Goal: Transaction & Acquisition: Purchase product/service

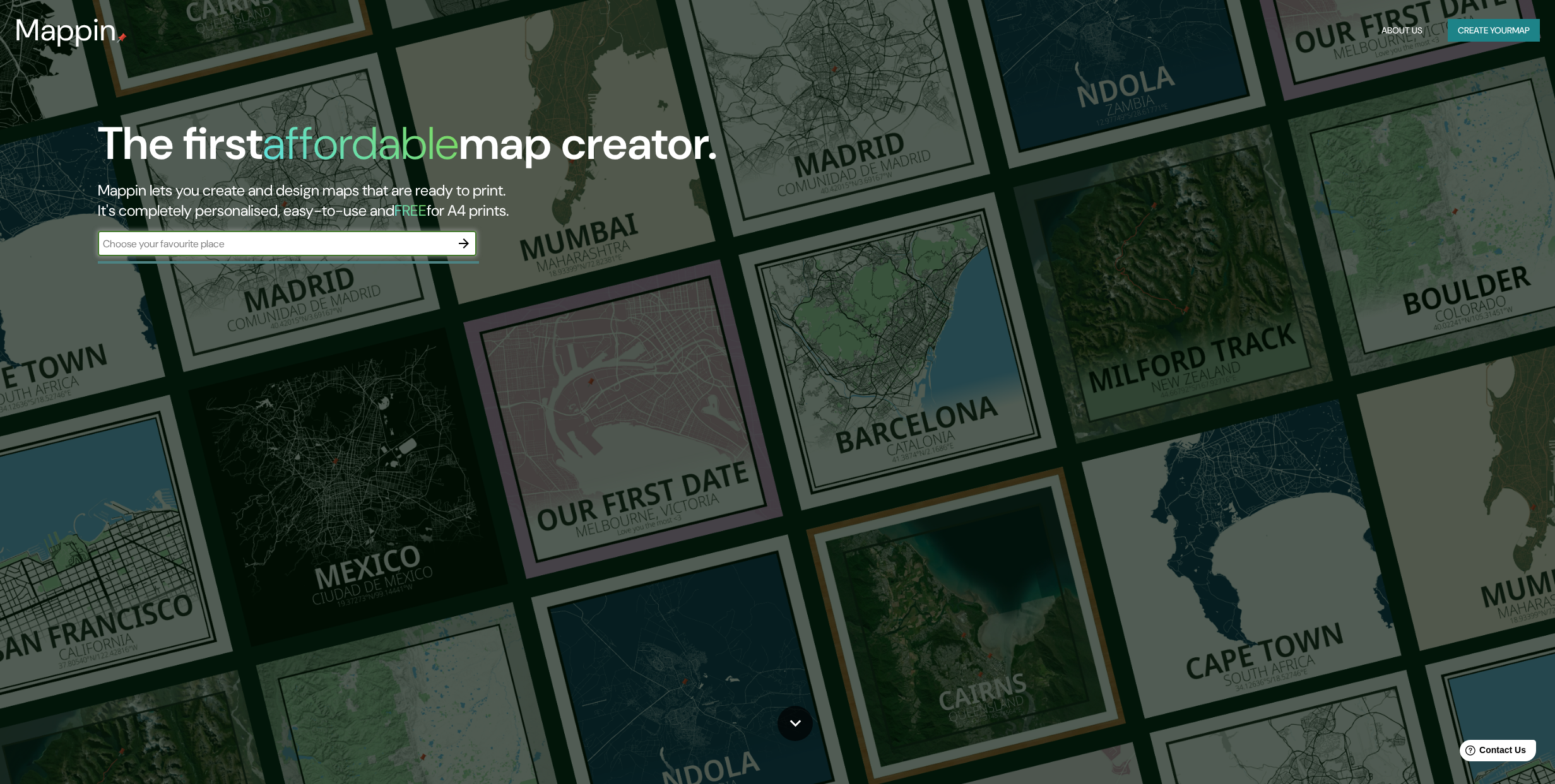
click at [235, 245] on input "text" at bounding box center [275, 244] width 353 height 15
type input "[GEOGRAPHIC_DATA]"
click at [468, 243] on icon "button" at bounding box center [464, 244] width 10 height 10
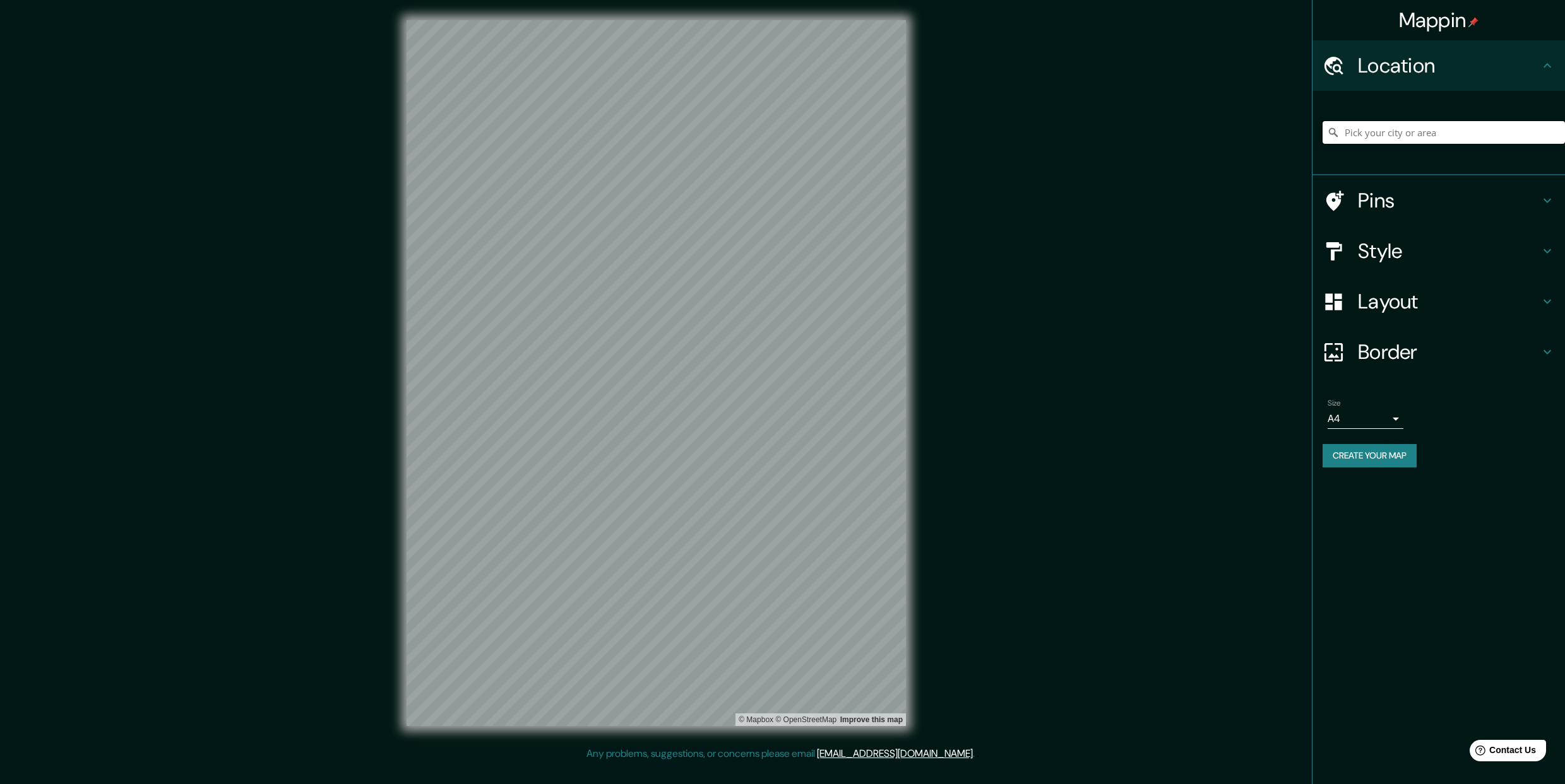
click at [1494, 128] on input "Pick your city or area" at bounding box center [1444, 132] width 243 height 23
click at [1473, 302] on h4 "Layout" at bounding box center [1449, 301] width 182 height 25
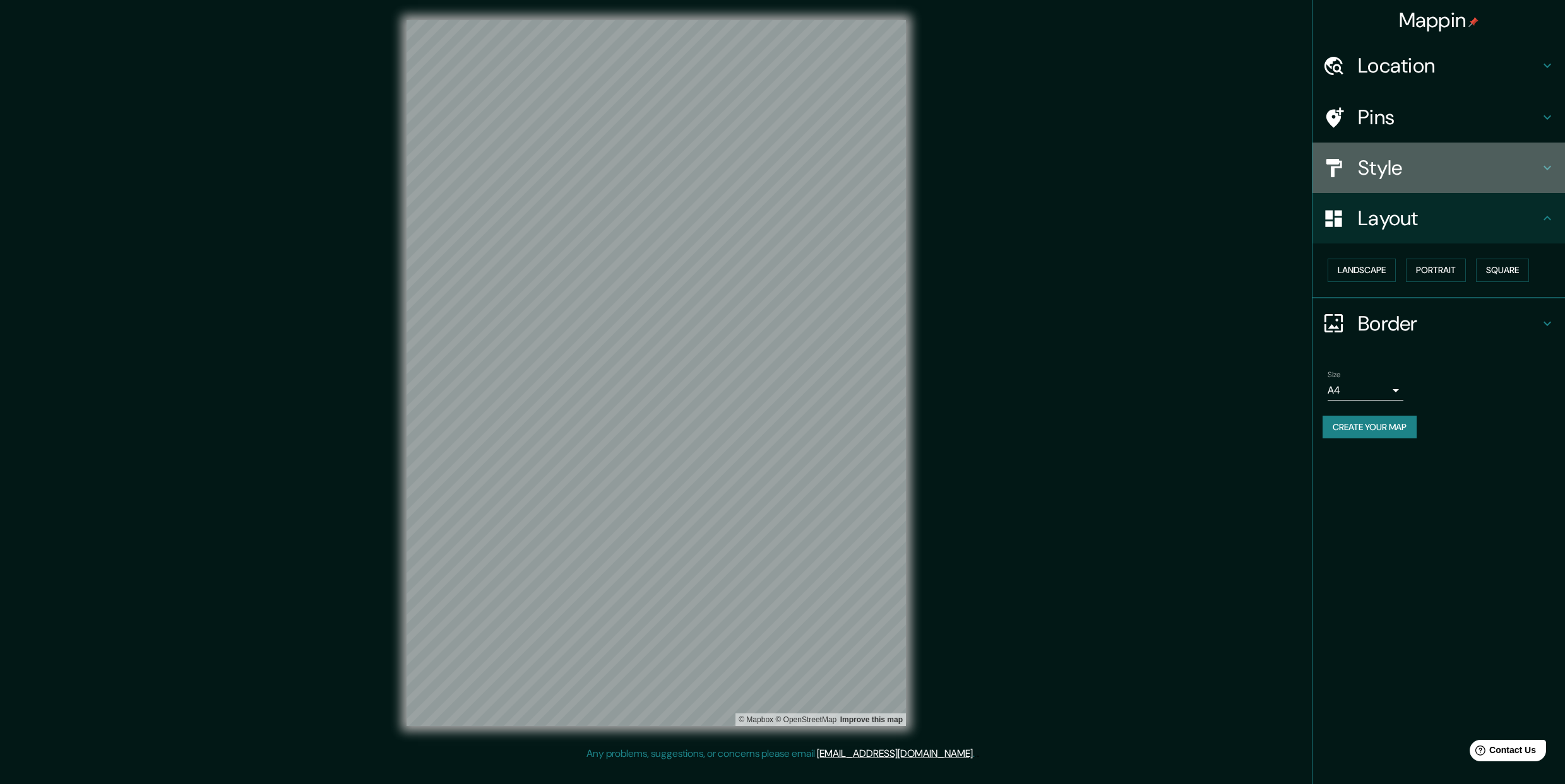
click at [1487, 162] on h4 "Style" at bounding box center [1449, 168] width 182 height 25
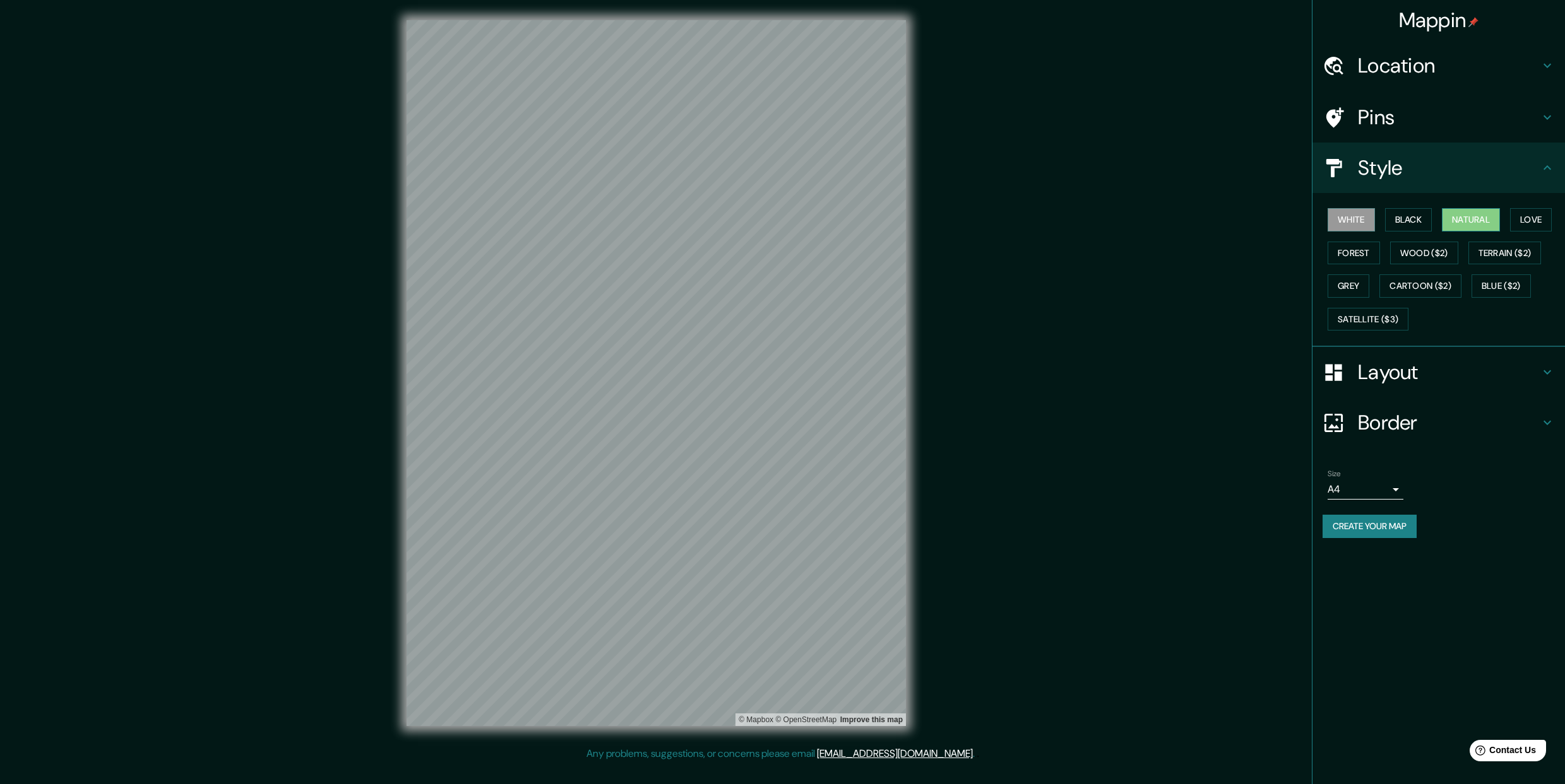
click at [1469, 219] on button "Natural" at bounding box center [1471, 220] width 58 height 23
click at [1536, 220] on button "Love" at bounding box center [1530, 220] width 42 height 23
click at [1514, 246] on button "Terrain ($2)" at bounding box center [1505, 253] width 74 height 23
click at [1408, 251] on button "Wood ($2)" at bounding box center [1424, 253] width 68 height 23
click at [1364, 252] on button "Forest" at bounding box center [1353, 253] width 52 height 23
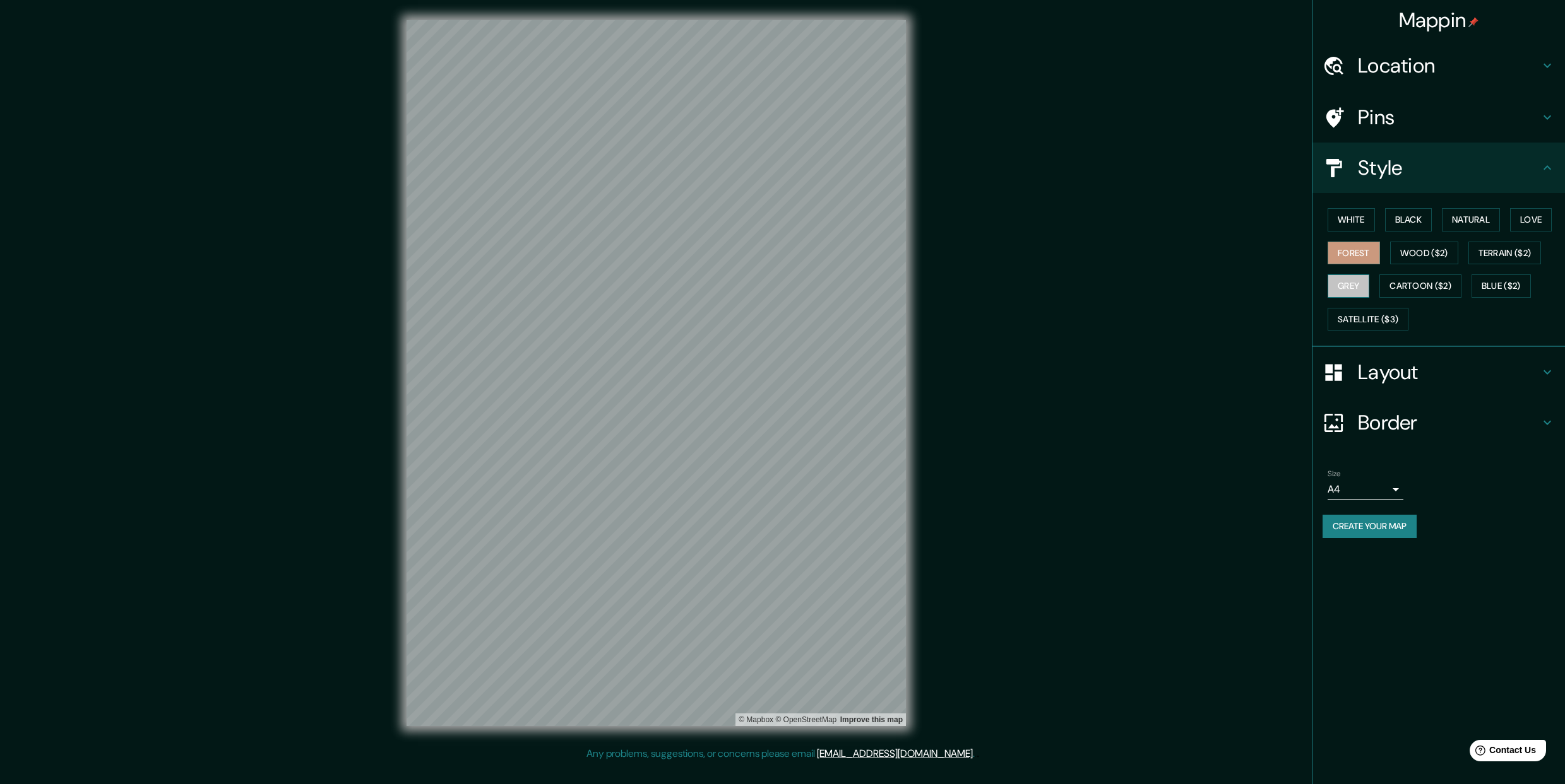
click at [1355, 279] on button "Grey" at bounding box center [1348, 286] width 42 height 23
click at [1407, 280] on button "Cartoon ($2)" at bounding box center [1420, 286] width 82 height 23
click at [1475, 282] on div "White Black Natural Love Forest Wood ($2) Terrain ($2) Grey Cartoon ($2) Blue (…" at bounding box center [1444, 269] width 243 height 132
click at [1331, 279] on button "Grey" at bounding box center [1348, 286] width 42 height 23
click at [1336, 253] on button "Forest" at bounding box center [1353, 253] width 52 height 23
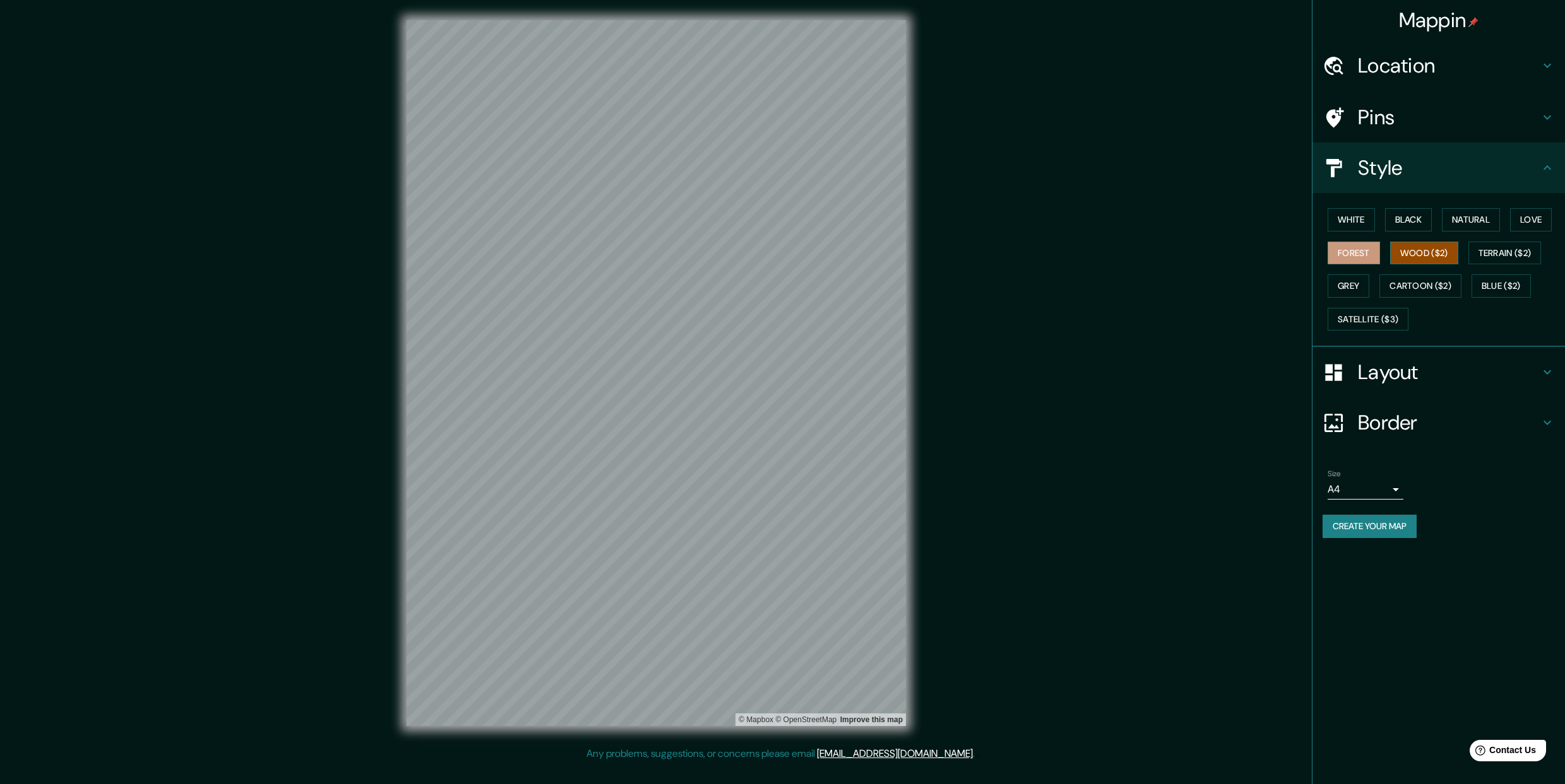
click at [1418, 253] on button "Wood ($2)" at bounding box center [1424, 253] width 68 height 23
click at [1502, 248] on button "Terrain ($2)" at bounding box center [1505, 253] width 74 height 23
click at [1442, 222] on div "White Black Natural Love Forest Wood ($2) Terrain ($2) Grey Cartoon ($2) Blue (…" at bounding box center [1444, 269] width 243 height 132
click at [1391, 220] on button "Black" at bounding box center [1408, 220] width 47 height 23
click at [1361, 220] on button "White" at bounding box center [1351, 220] width 47 height 23
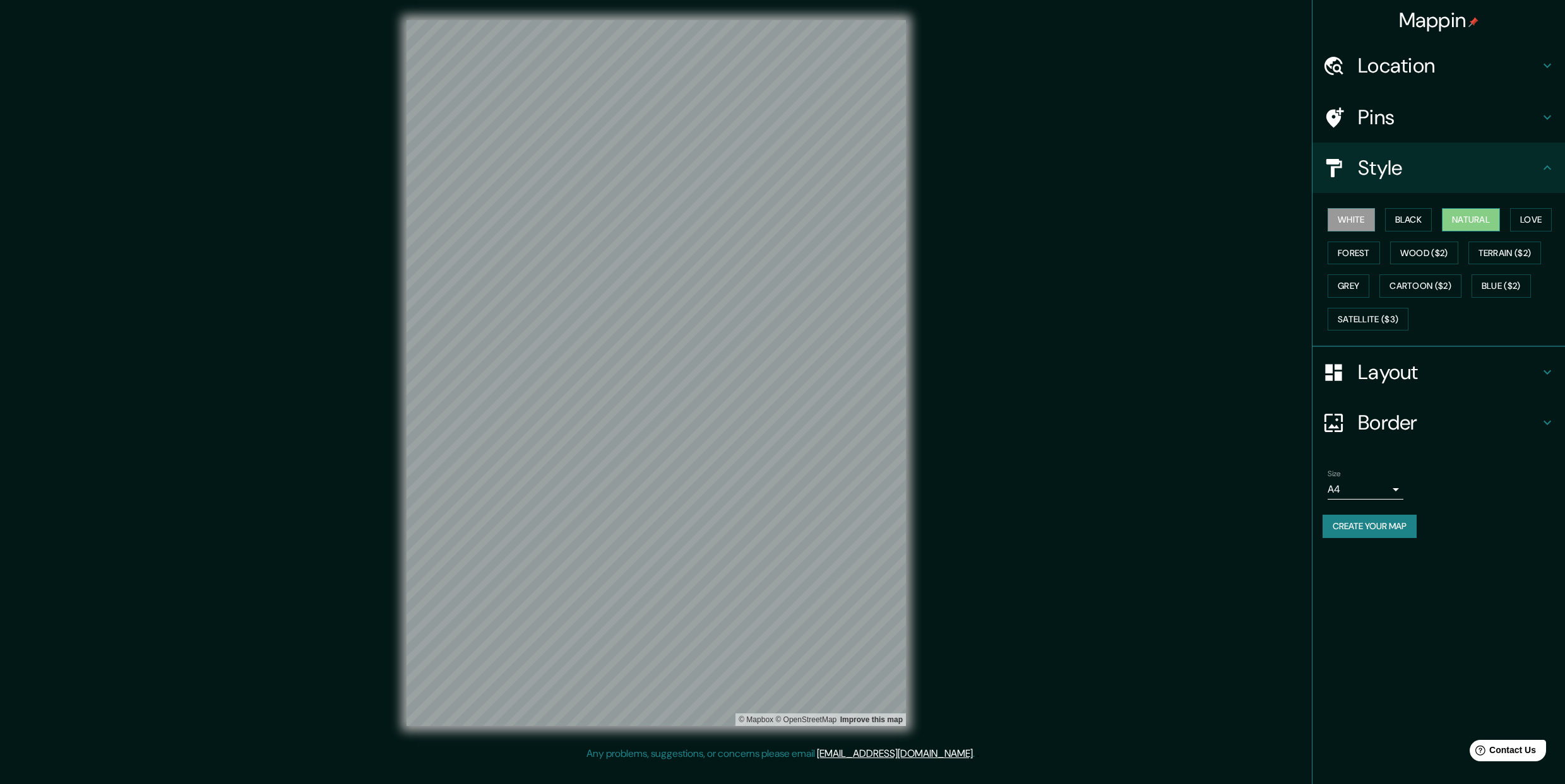
click at [1505, 224] on div "White Black Natural Love Forest Wood ($2) Terrain ($2) Grey Cartoon ($2) Blue (…" at bounding box center [1444, 269] width 243 height 132
click at [1500, 221] on button "Natural" at bounding box center [1471, 220] width 58 height 23
click at [1531, 220] on button "Love" at bounding box center [1530, 220] width 42 height 23
click at [1492, 220] on button "Natural" at bounding box center [1471, 220] width 58 height 23
click at [1357, 362] on div at bounding box center [1340, 373] width 35 height 22
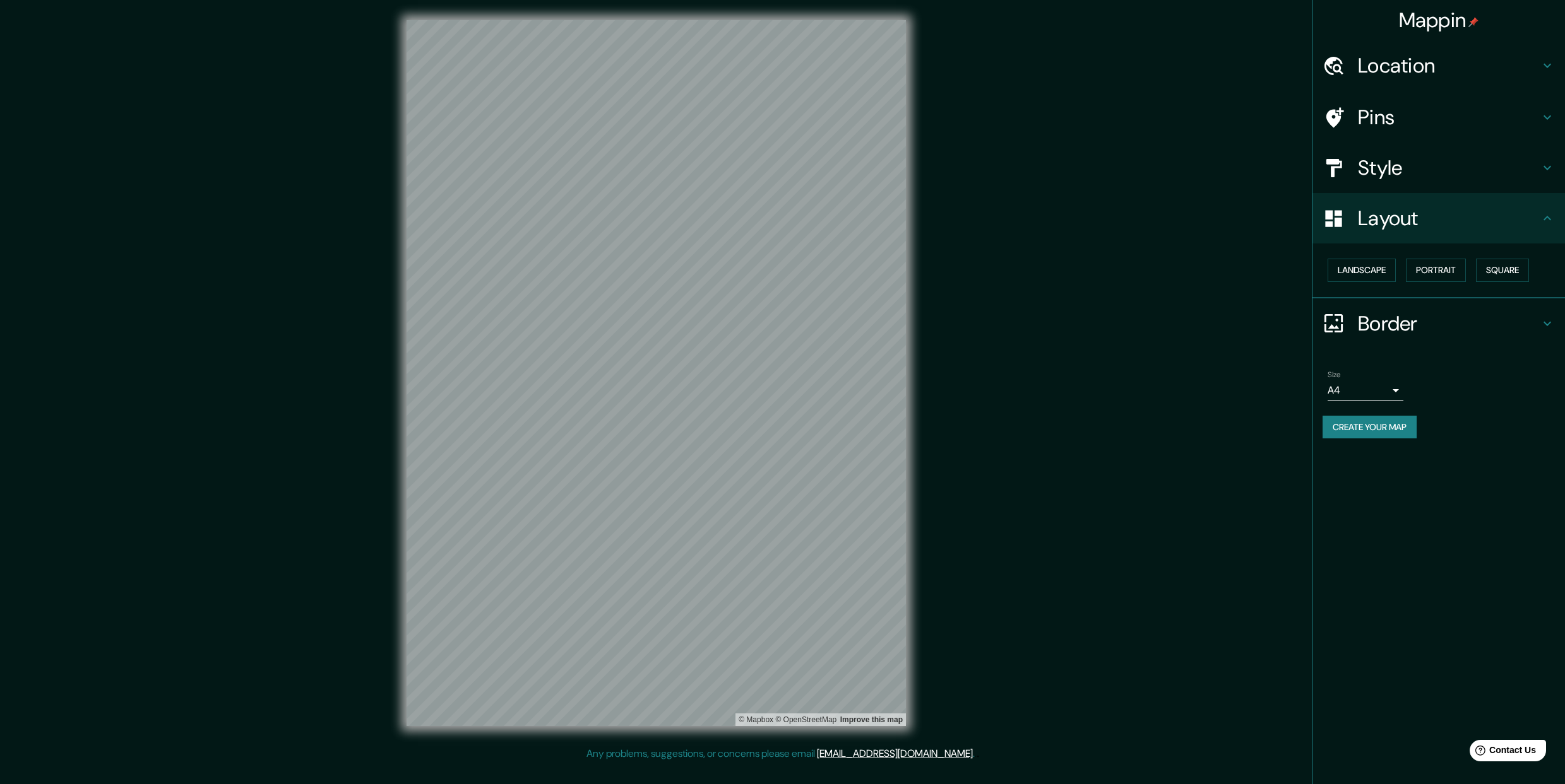
click at [1389, 329] on h4 "Border" at bounding box center [1449, 323] width 182 height 25
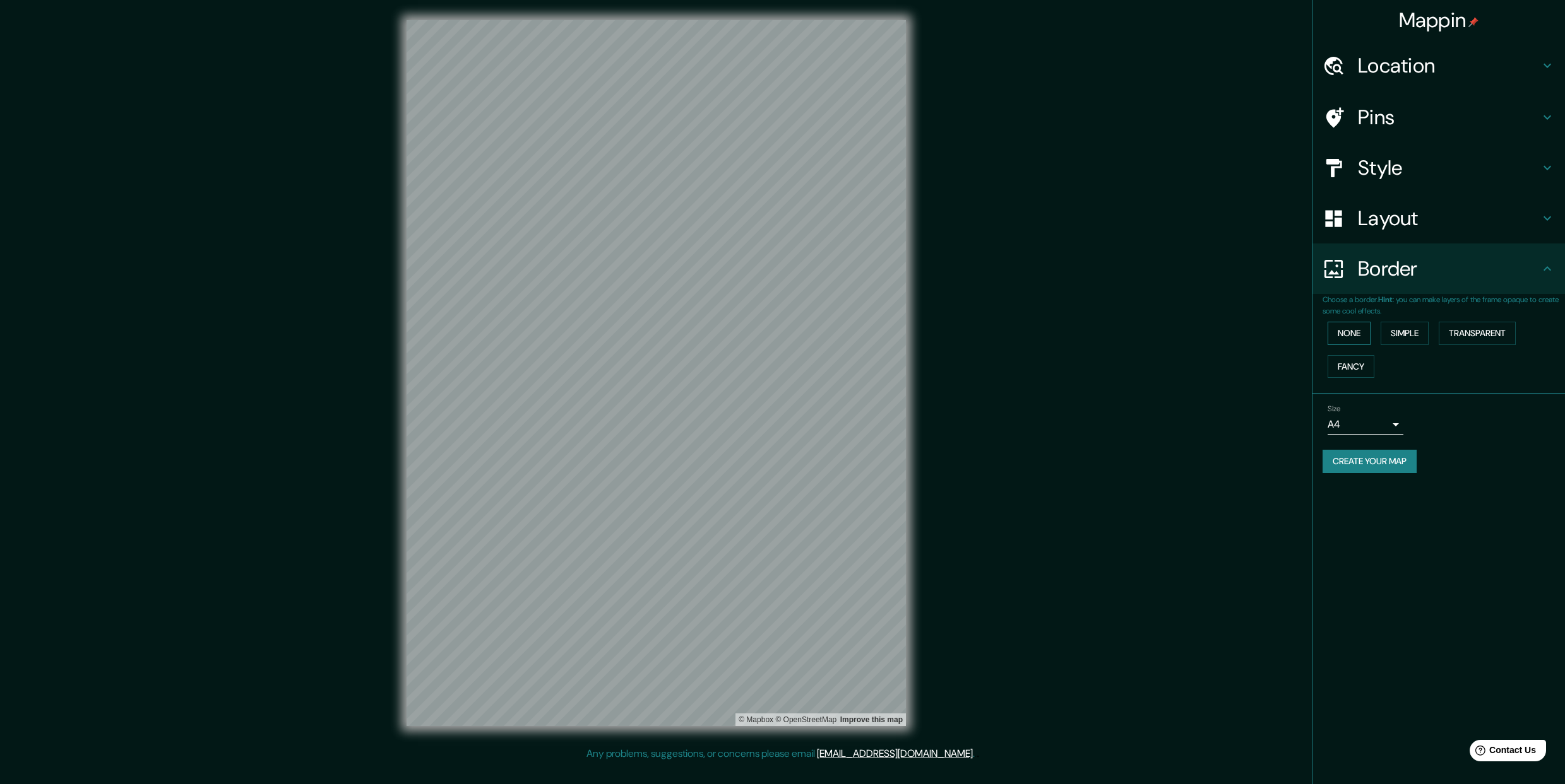
click at [1355, 333] on button "None" at bounding box center [1349, 333] width 43 height 23
click at [1384, 230] on div "Layout" at bounding box center [1438, 218] width 252 height 50
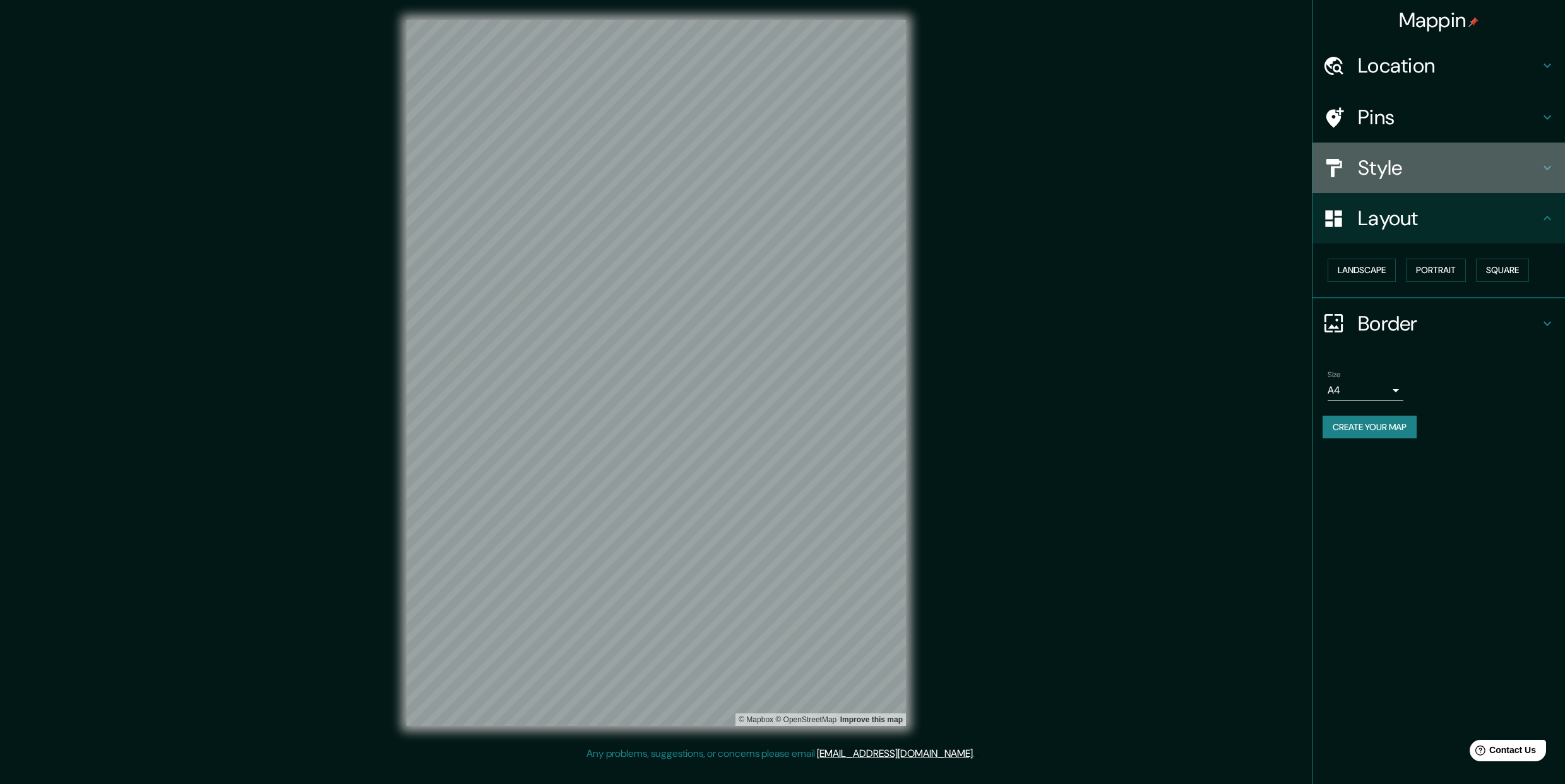
click at [1391, 160] on h4 "Style" at bounding box center [1449, 168] width 182 height 25
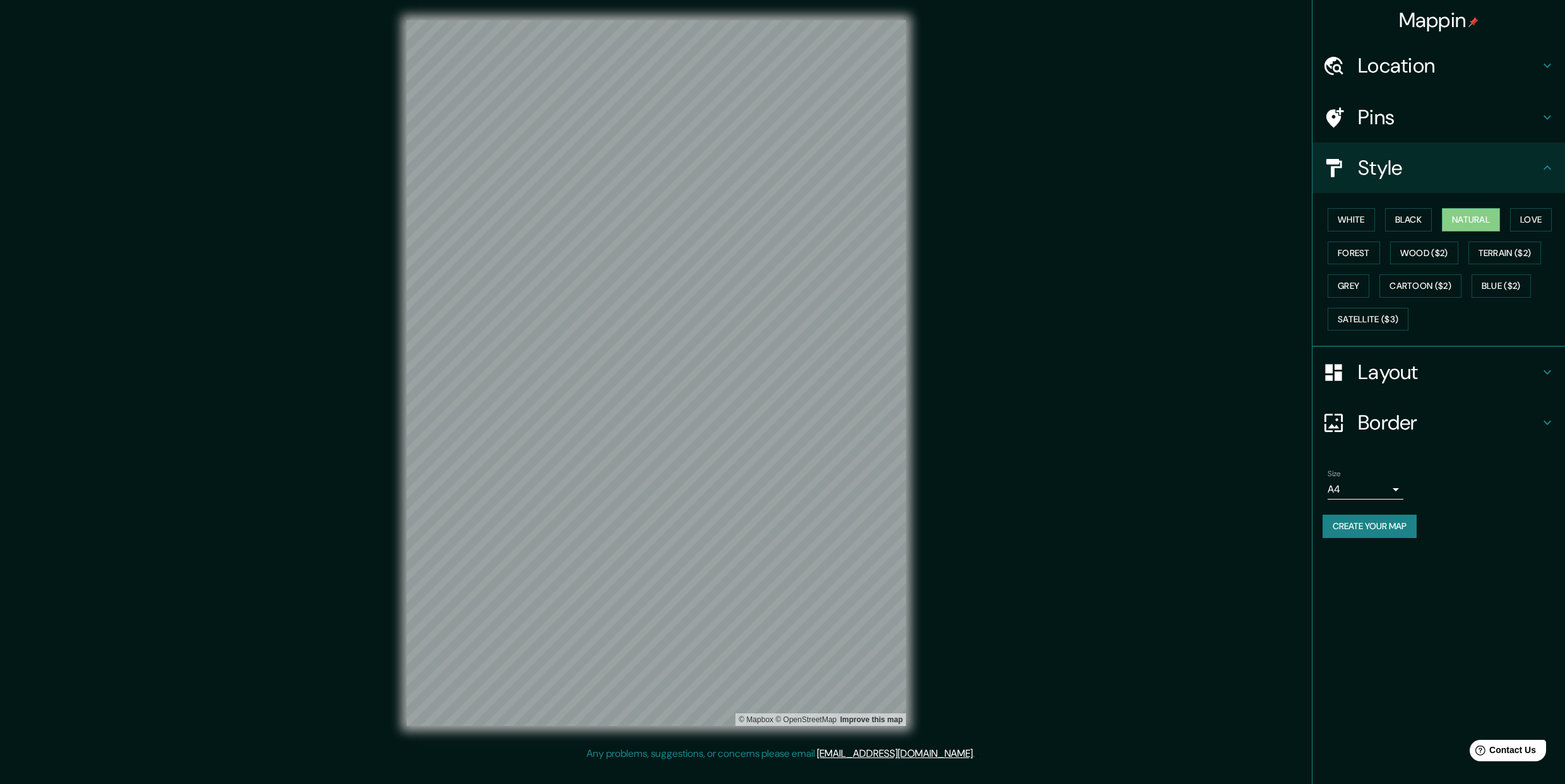
click at [1376, 119] on h4 "Pins" at bounding box center [1449, 117] width 182 height 25
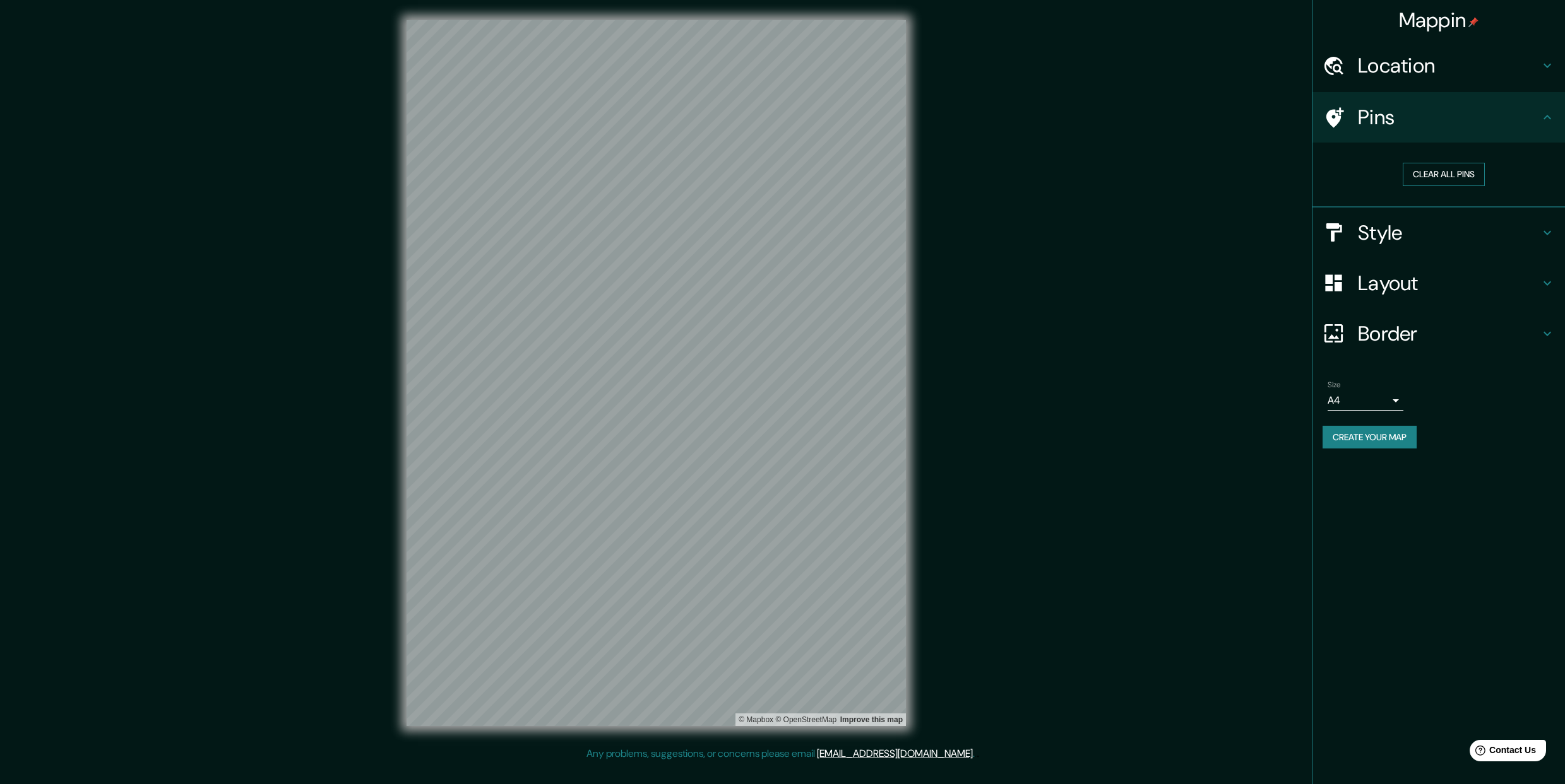
click at [1444, 170] on button "Clear all pins" at bounding box center [1443, 174] width 82 height 23
click at [1402, 65] on h4 "Location" at bounding box center [1449, 65] width 182 height 25
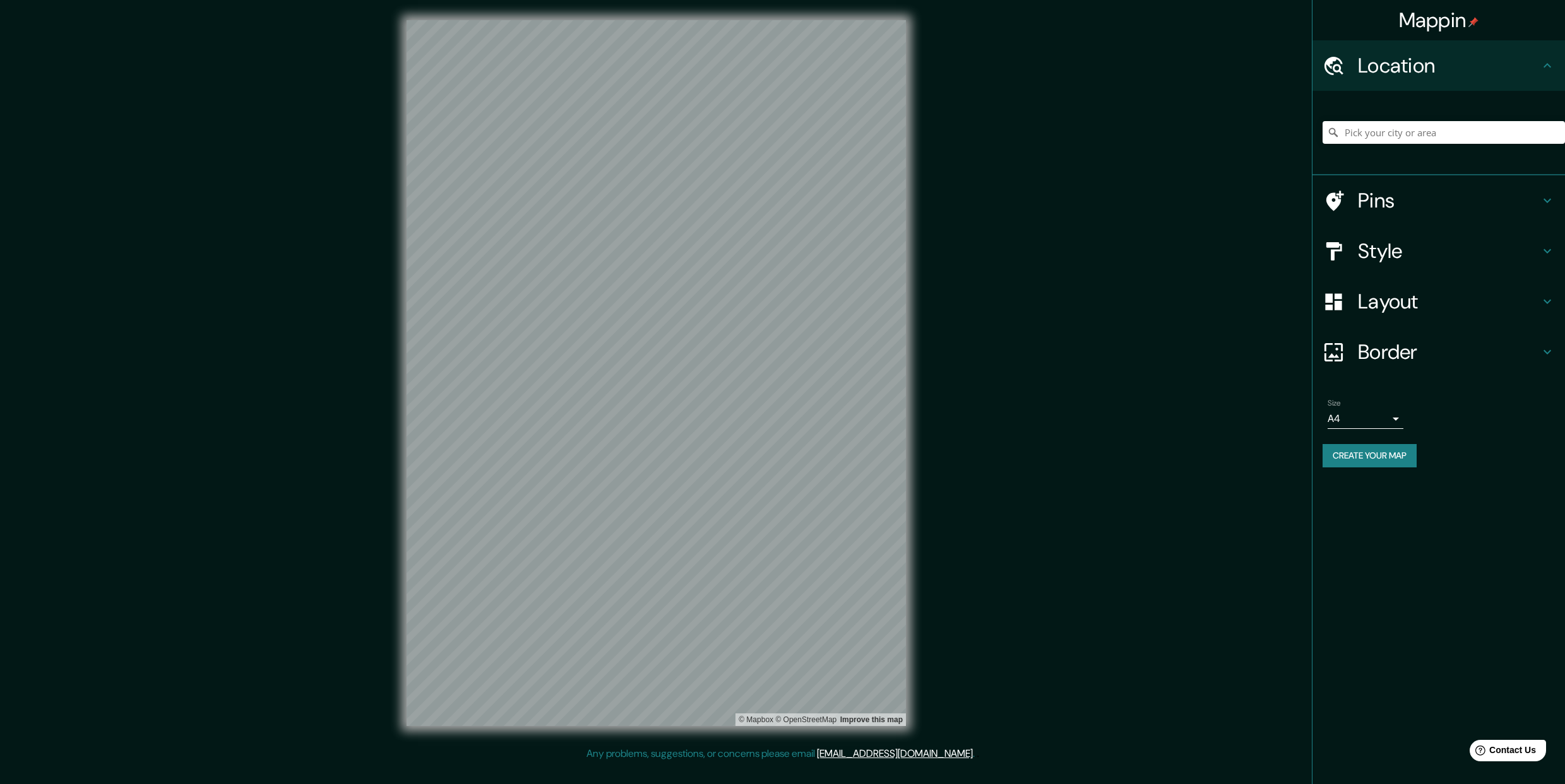
click at [1402, 65] on h4 "Location" at bounding box center [1449, 65] width 182 height 25
